Goal: Information Seeking & Learning: Learn about a topic

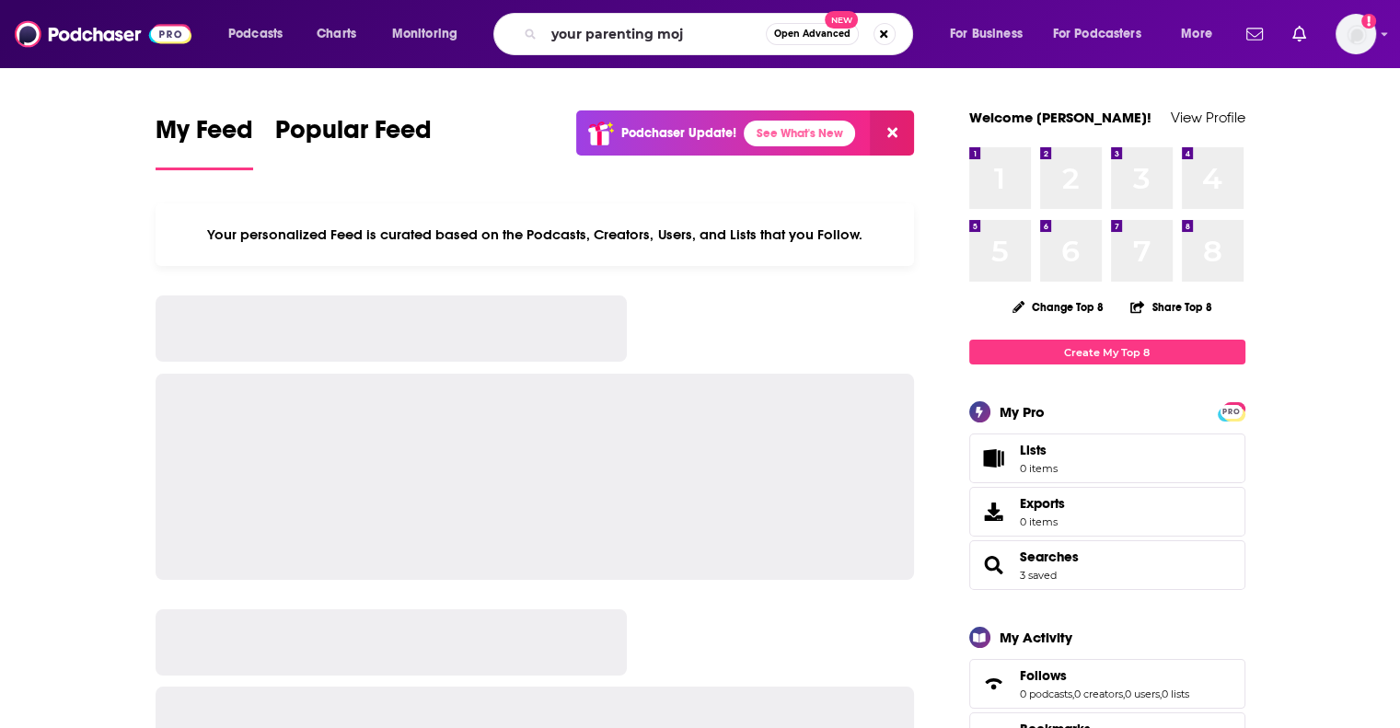
type input "your parenting moj"
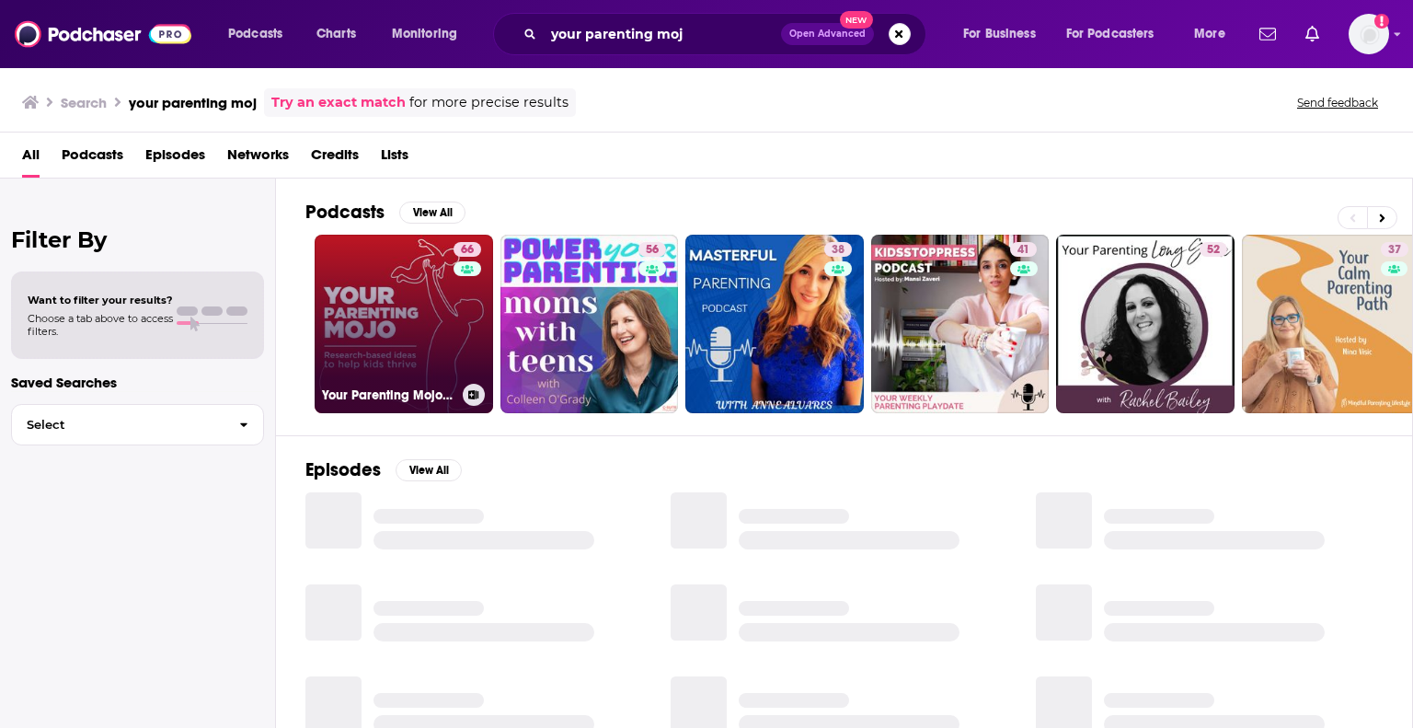
click at [359, 274] on link "66 Your Parenting Mojo - Respectful, research-based parenting ideas to help kid…" at bounding box center [404, 324] width 179 height 179
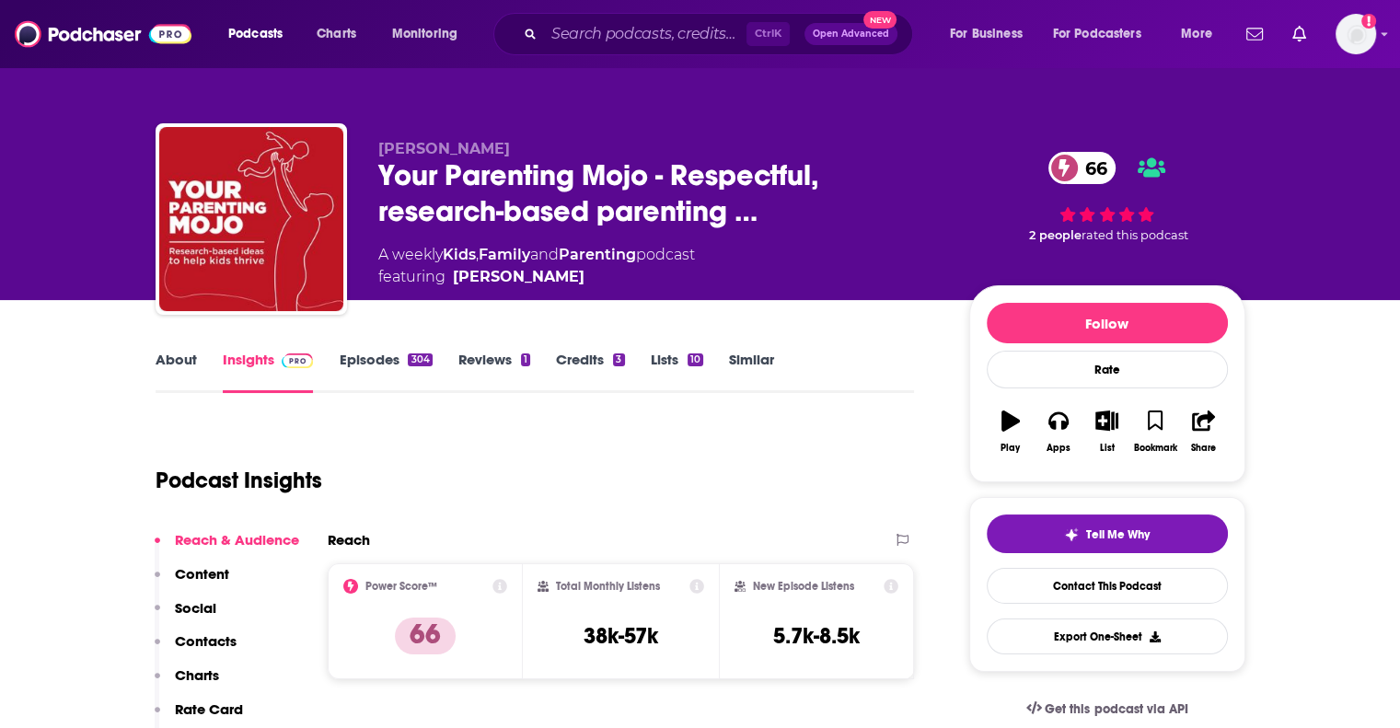
click at [171, 363] on link "About" at bounding box center [176, 372] width 41 height 42
